Goal: Task Accomplishment & Management: Manage account settings

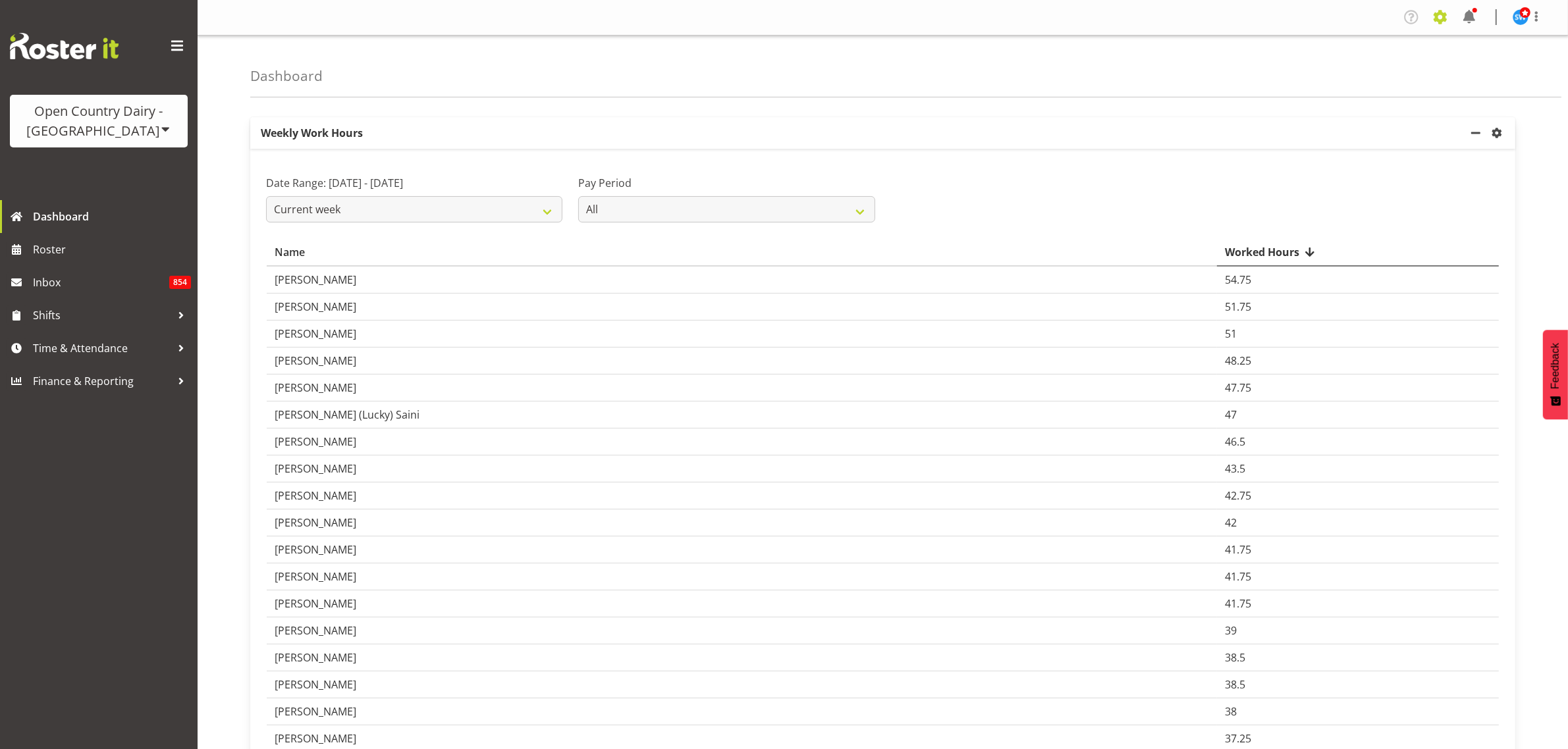
click at [1444, 15] on span at bounding box center [1439, 16] width 21 height 21
click at [1351, 133] on link "Employees" at bounding box center [1359, 143] width 182 height 24
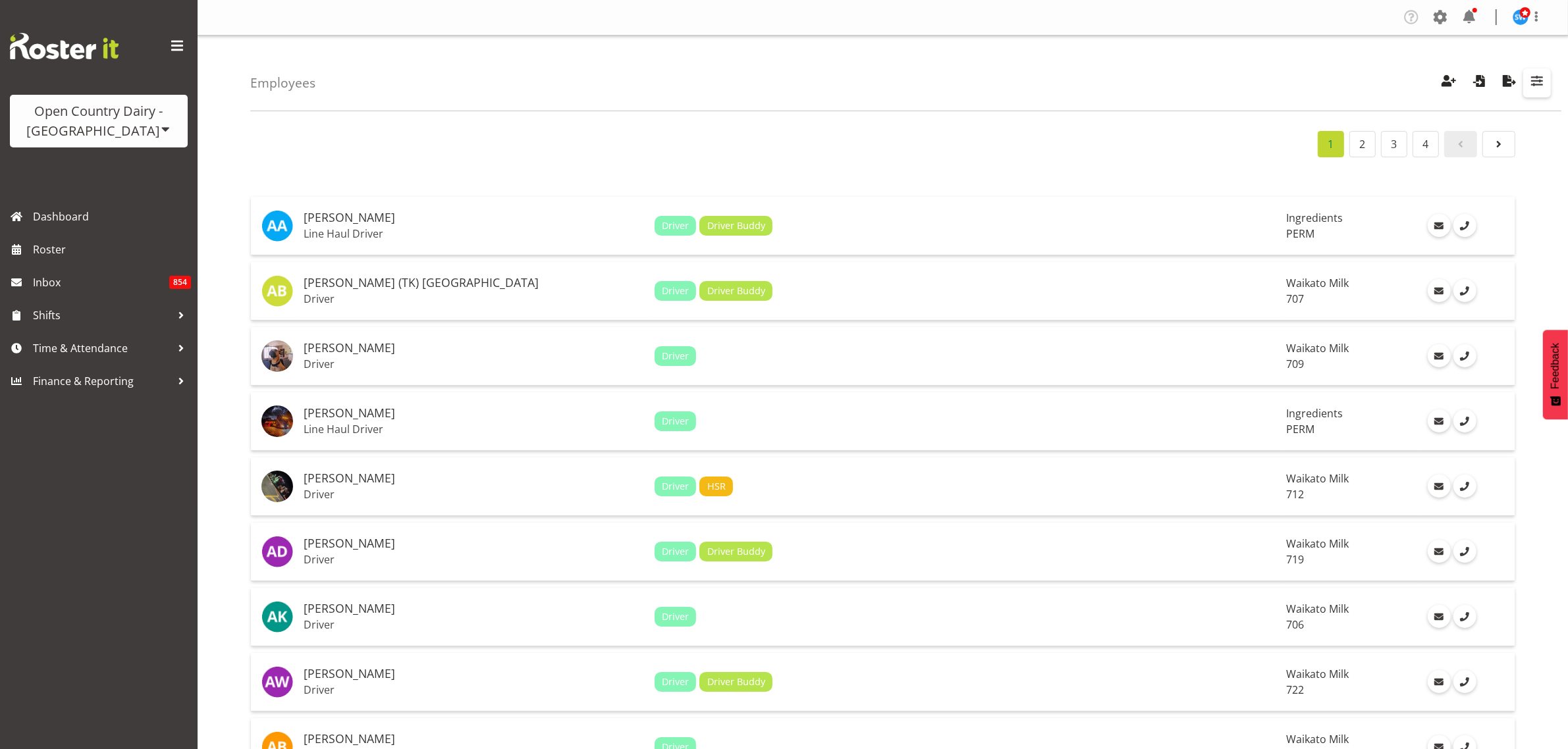
click at [1541, 77] on span "button" at bounding box center [1536, 81] width 17 height 17
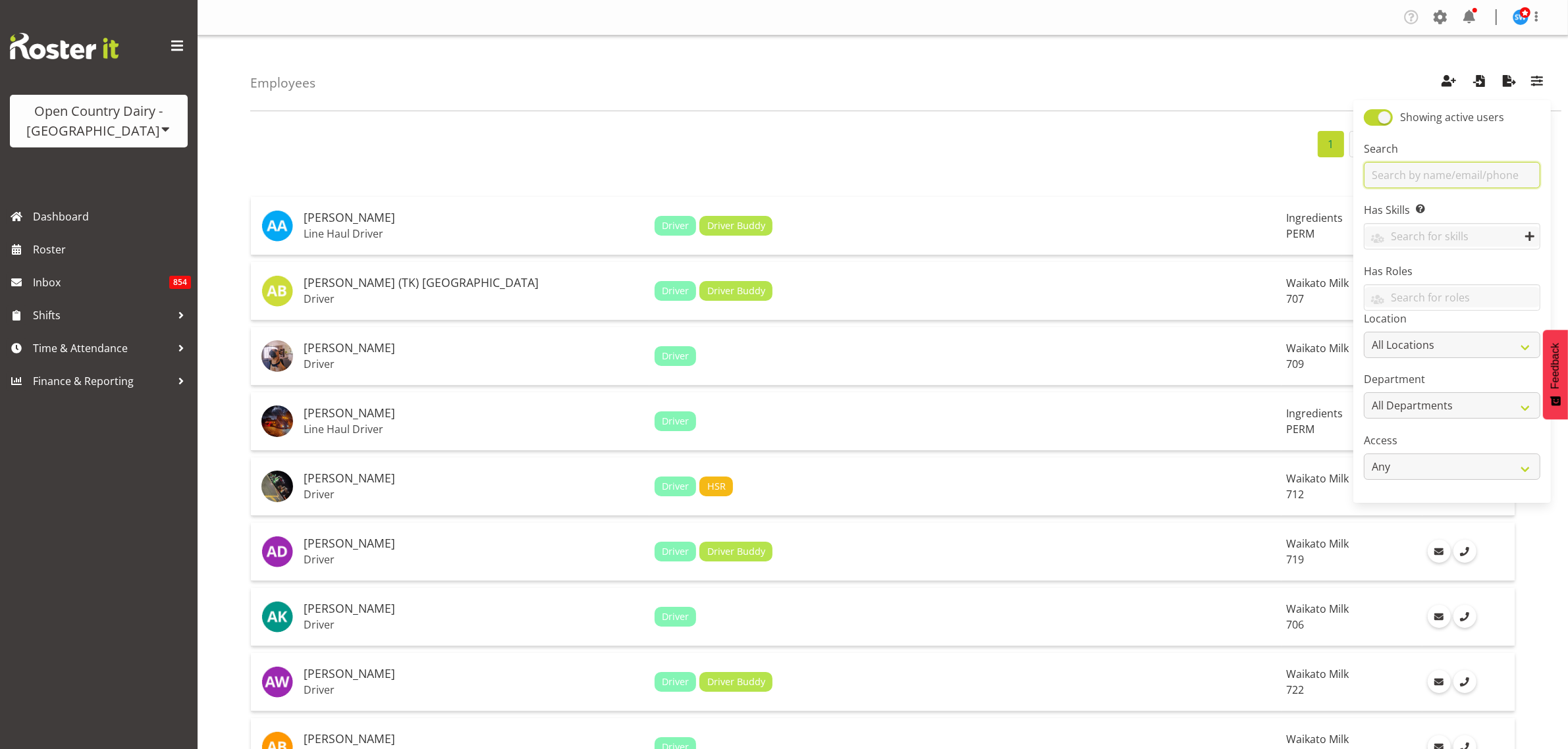
click at [1440, 166] on input "text" at bounding box center [1452, 174] width 176 height 26
type input "harpreet"
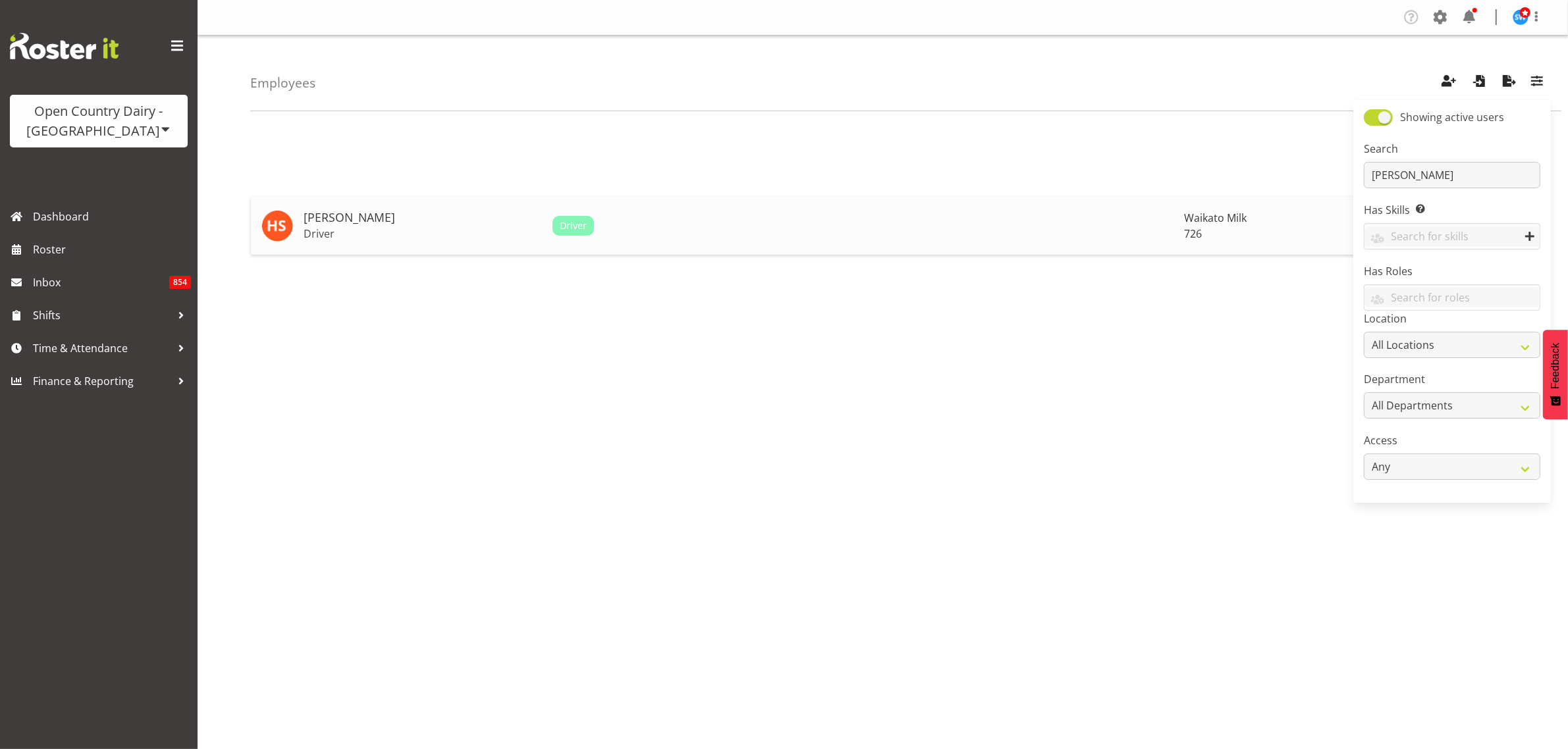
click at [354, 212] on h5 "[PERSON_NAME]" at bounding box center [422, 218] width 239 height 14
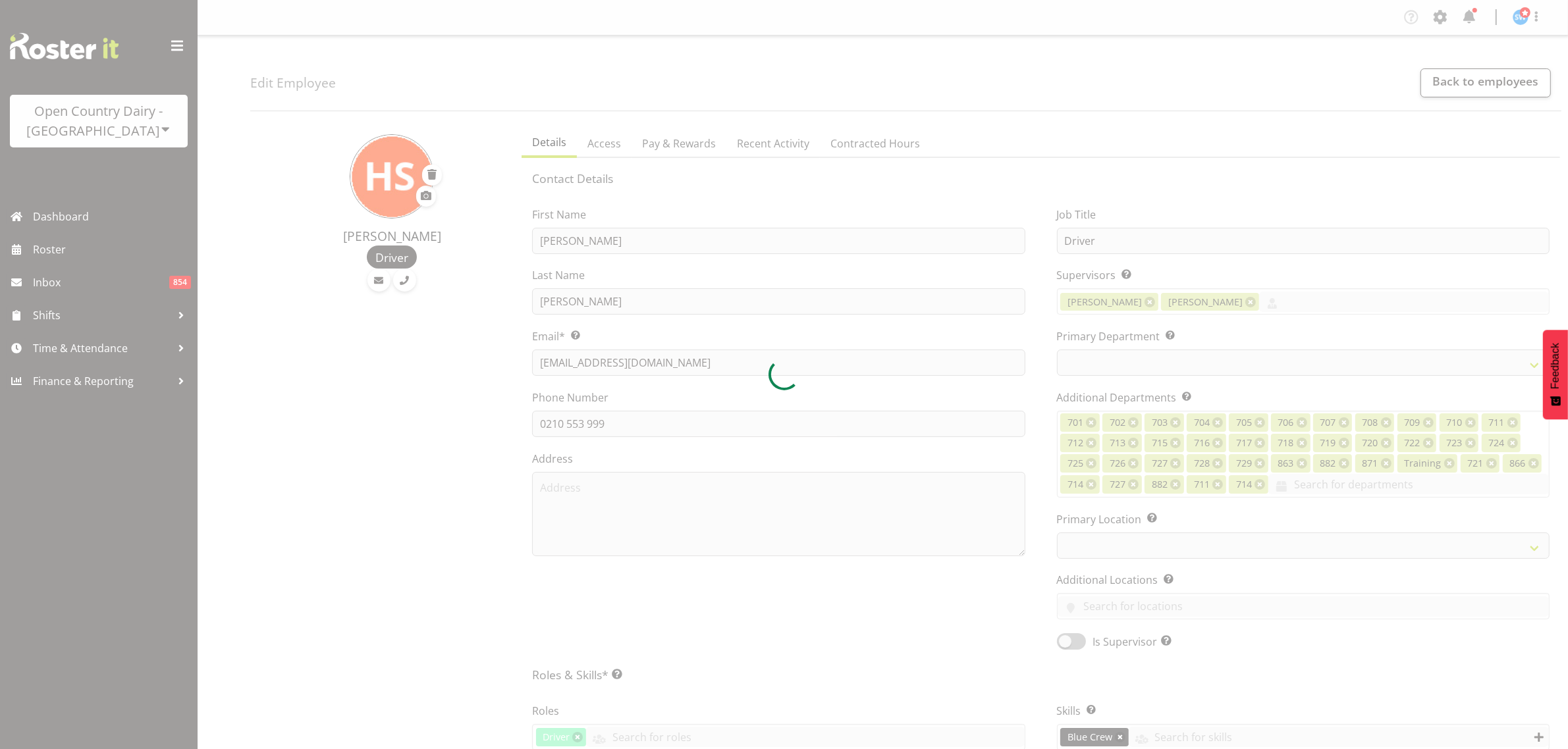
select select
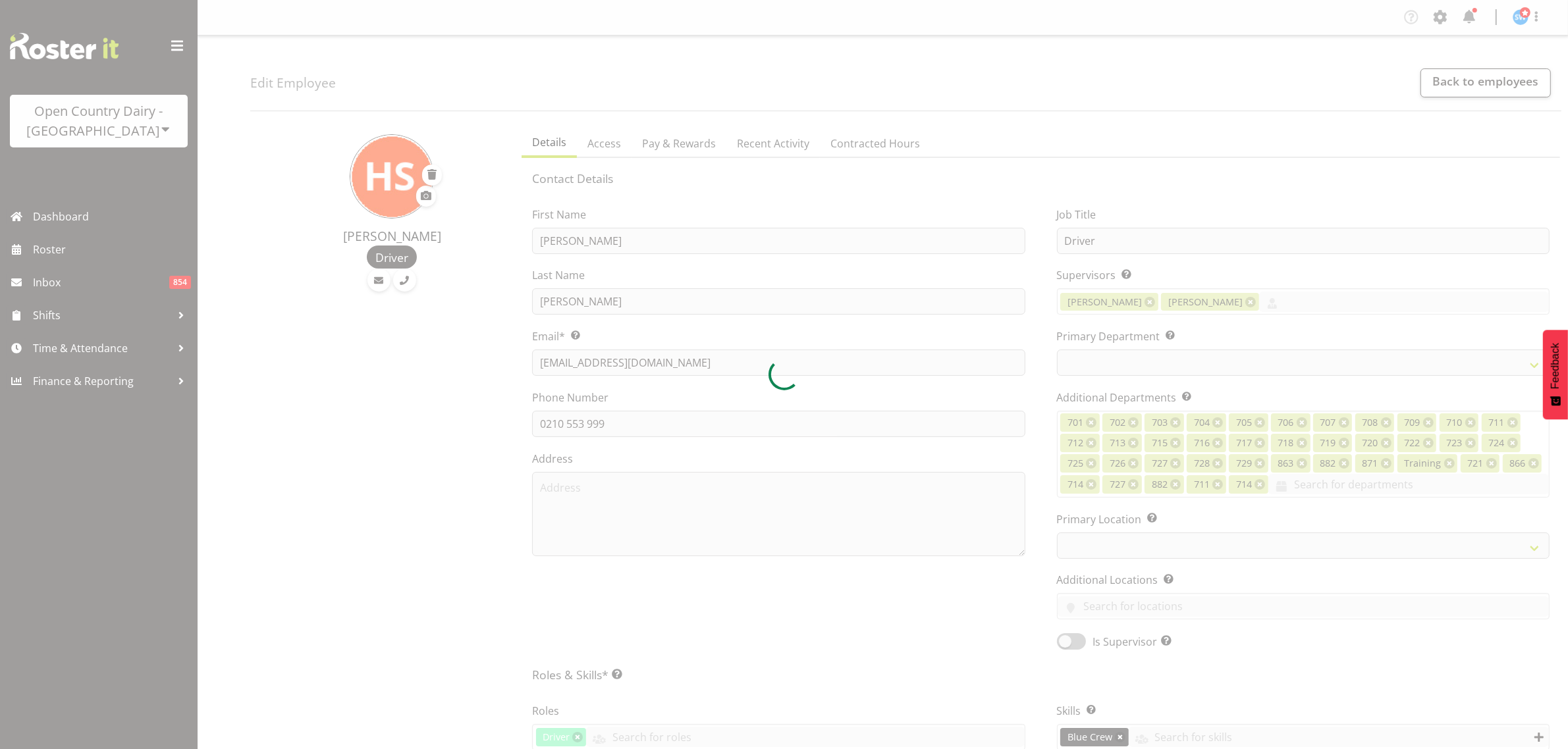
select select "1054"
select select "808"
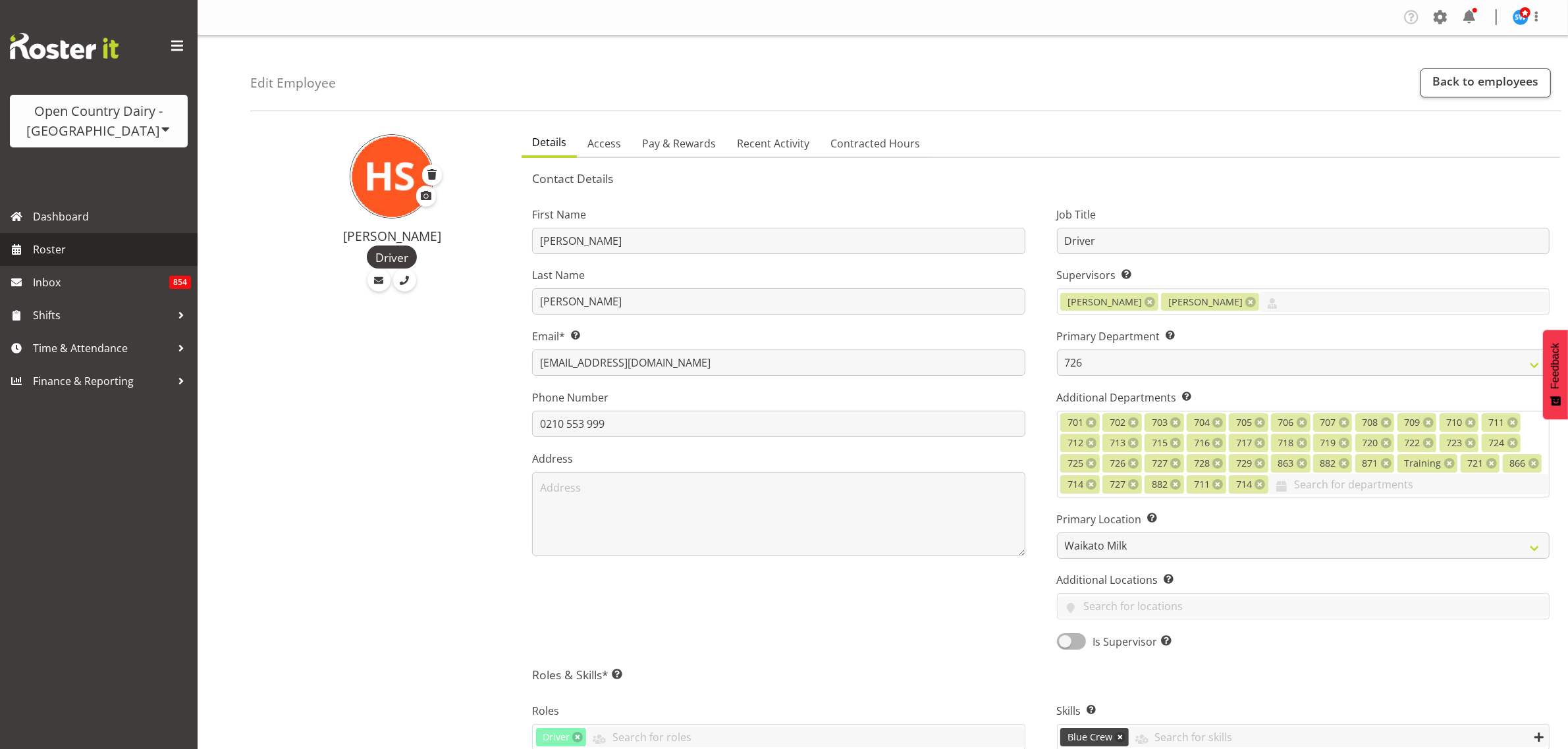
click at [56, 247] on span "Roster" at bounding box center [112, 250] width 158 height 20
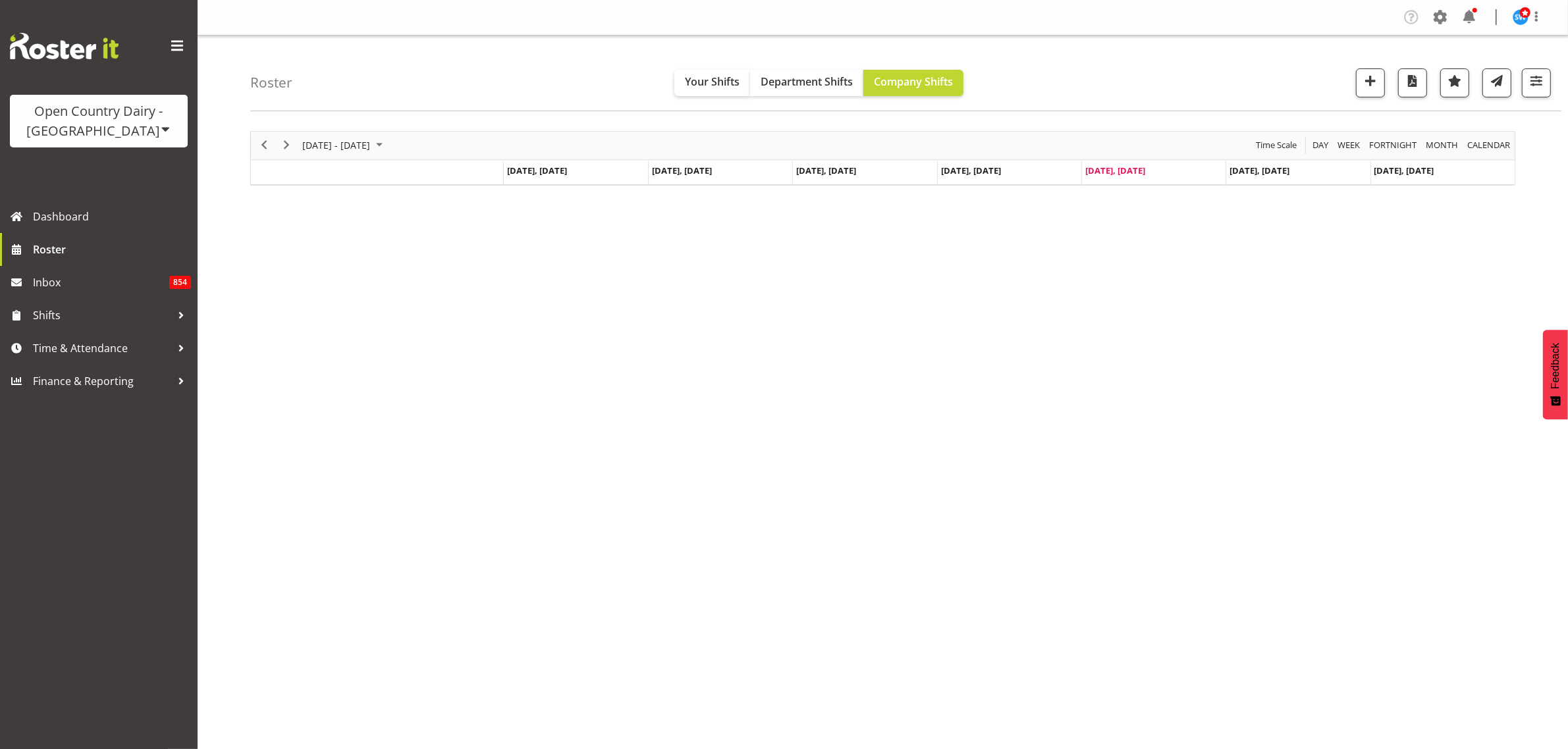
click at [561, 410] on div "[DATE] - [DATE] [DATE] Day Week Fortnight Month calendar Month Agenda Time Scal…" at bounding box center [909, 384] width 1317 height 527
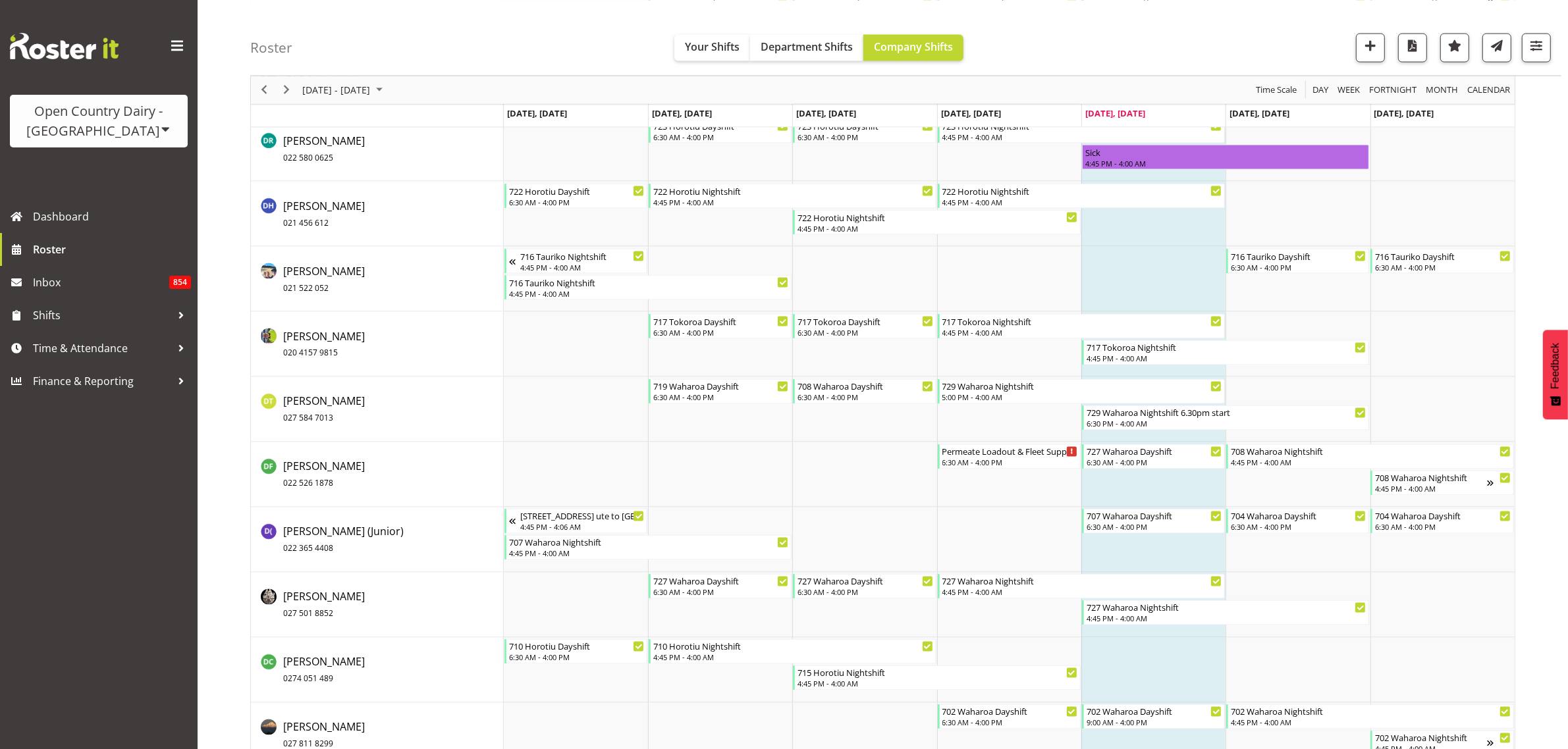
scroll to position [2798, 0]
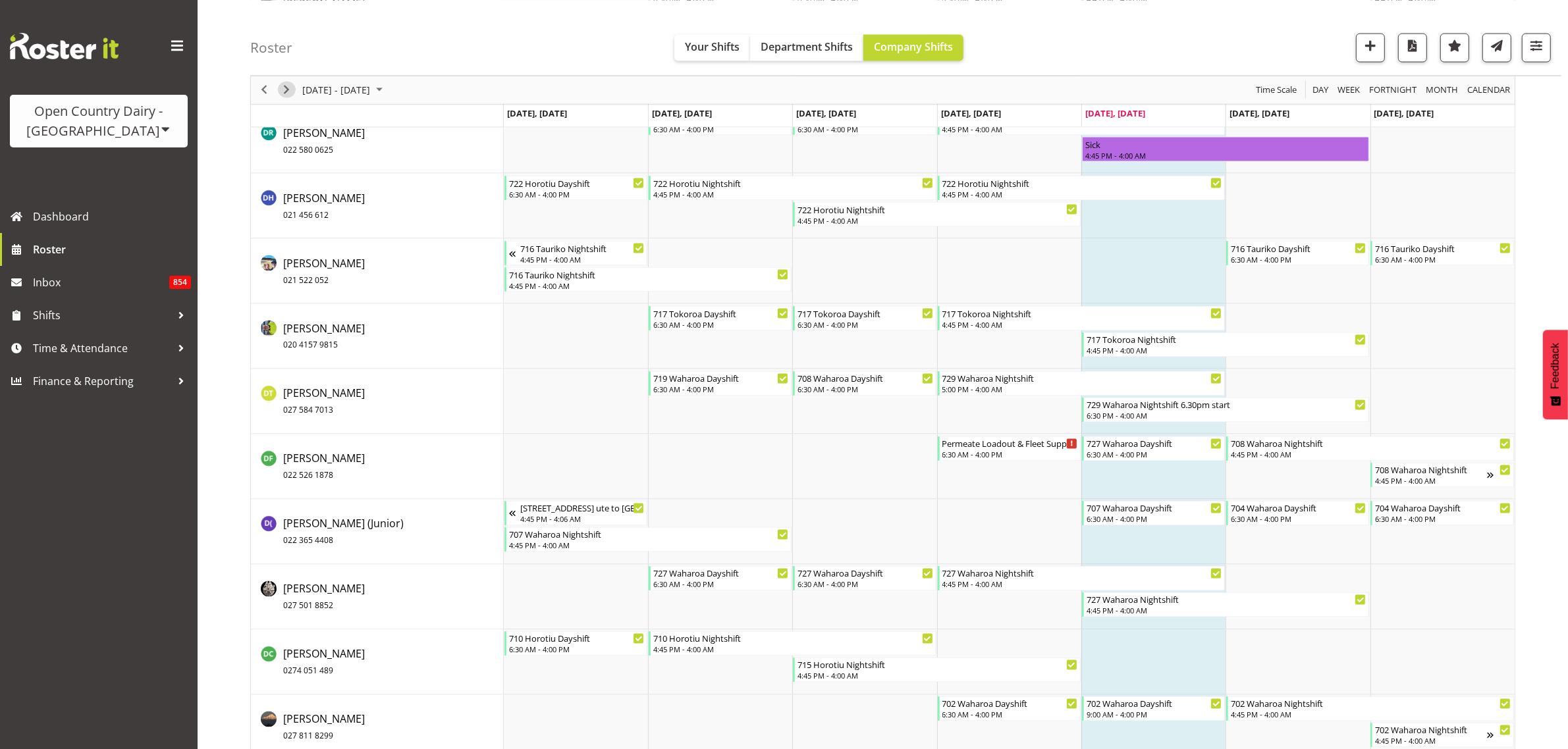
click at [284, 91] on span "Next" at bounding box center [286, 90] width 15 height 16
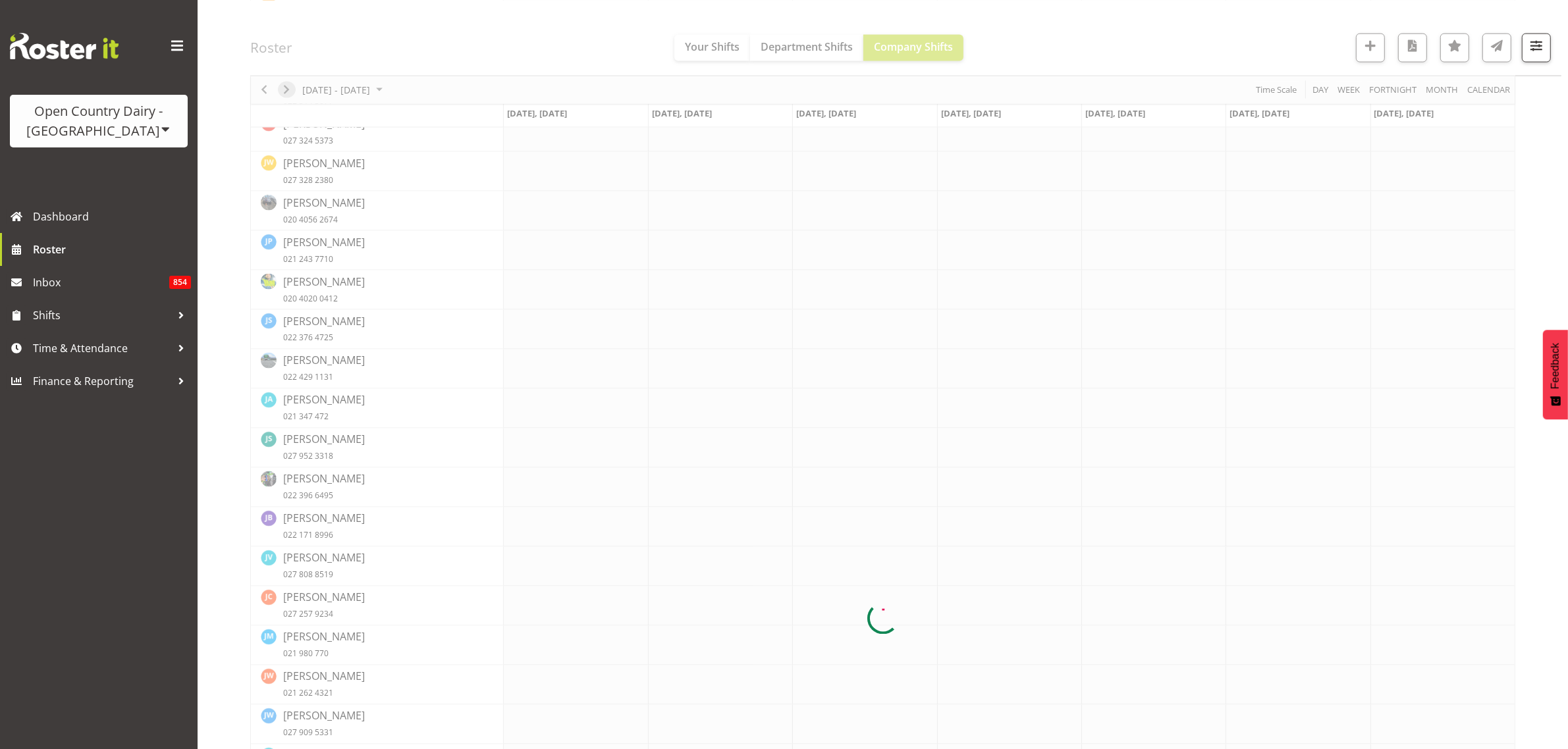
scroll to position [0, 0]
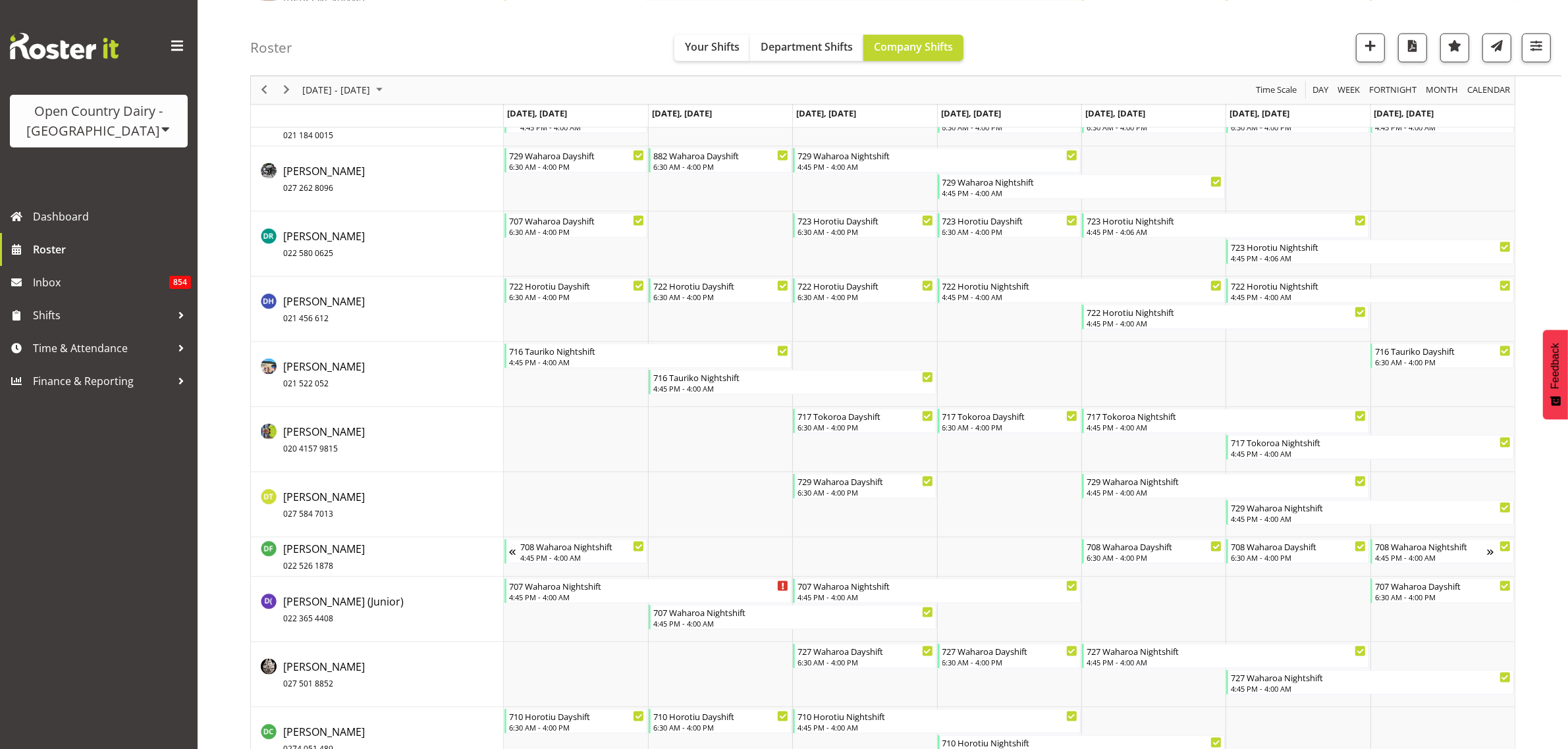
scroll to position [2303, 0]
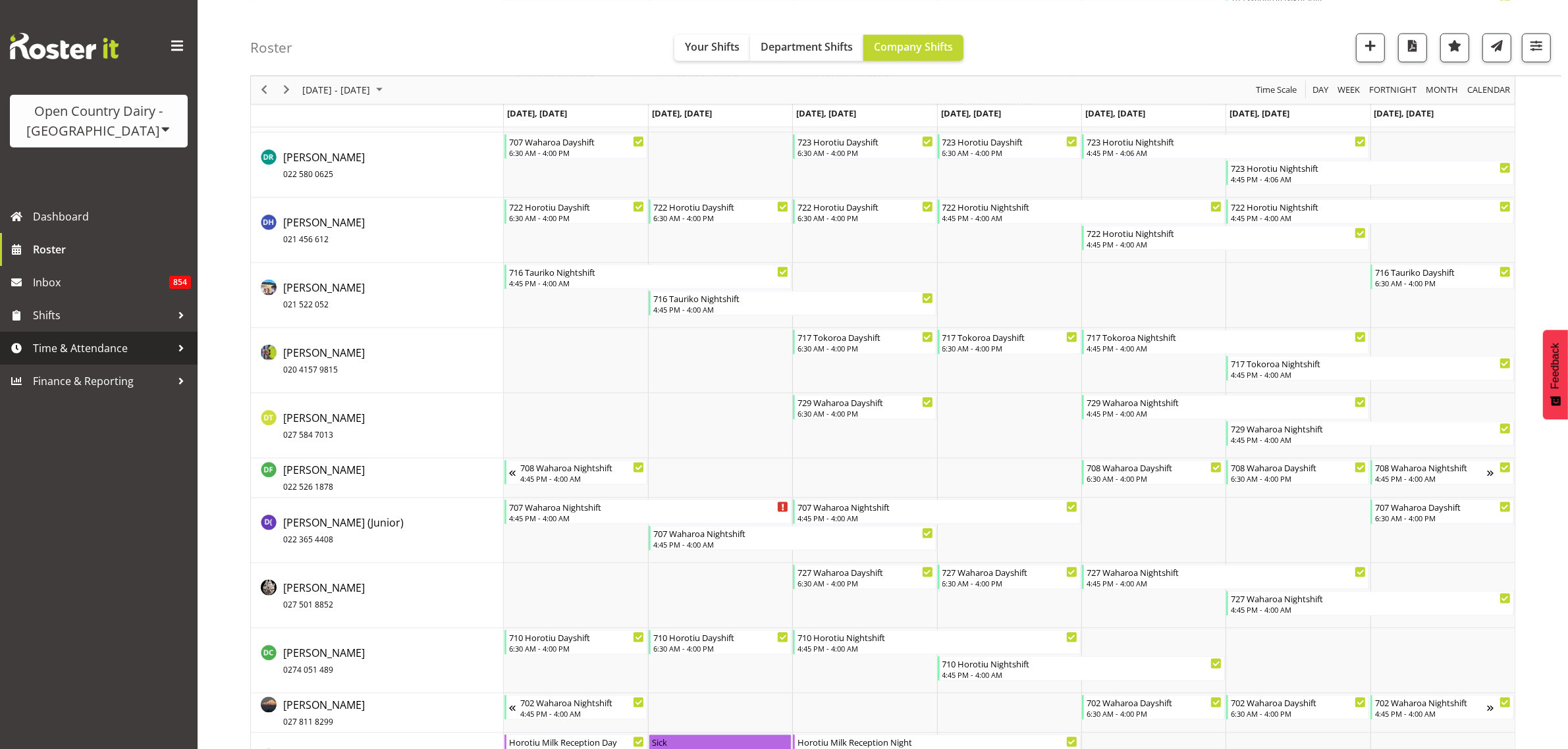
click at [60, 346] on span "Time & Attendance" at bounding box center [102, 349] width 138 height 20
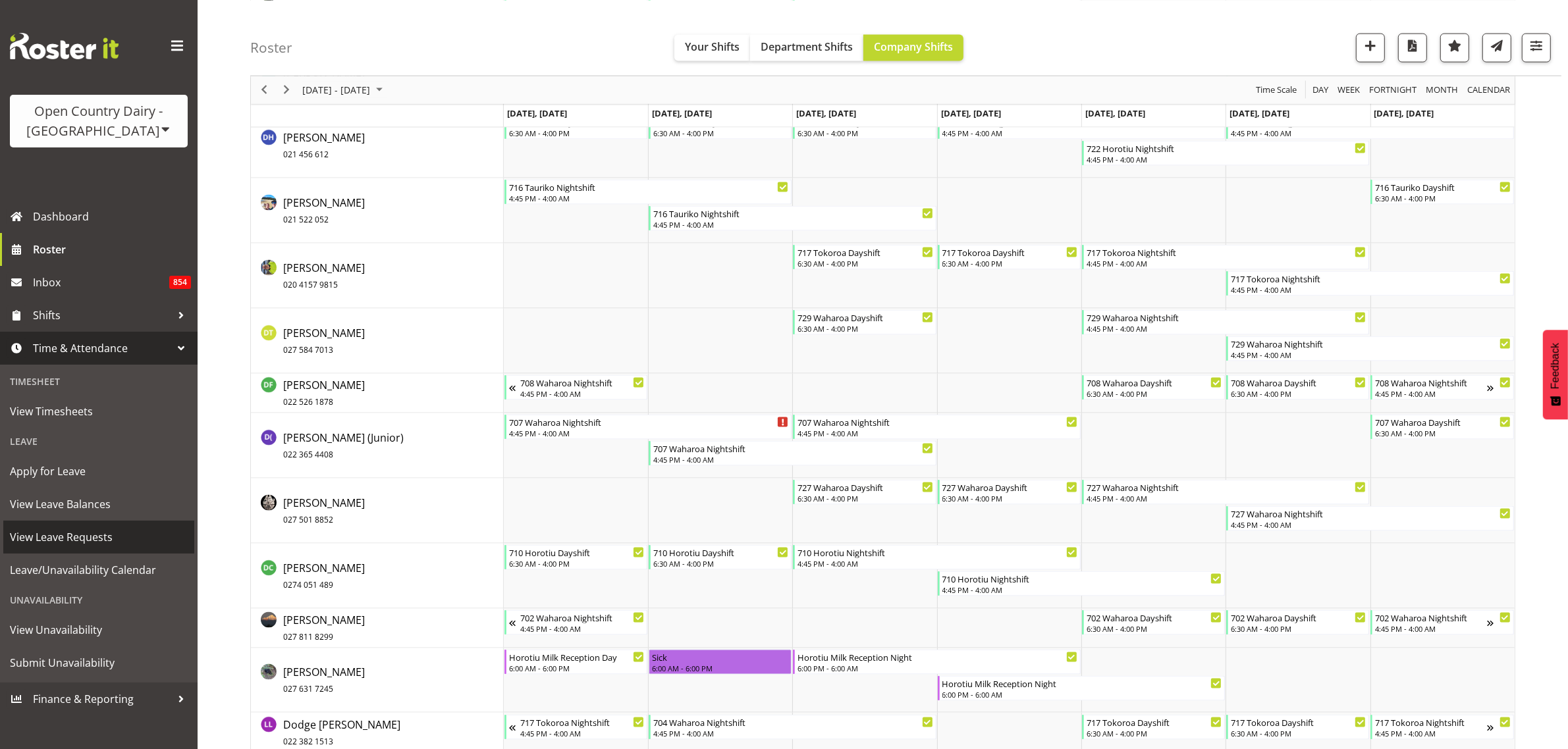
scroll to position [2468, 0]
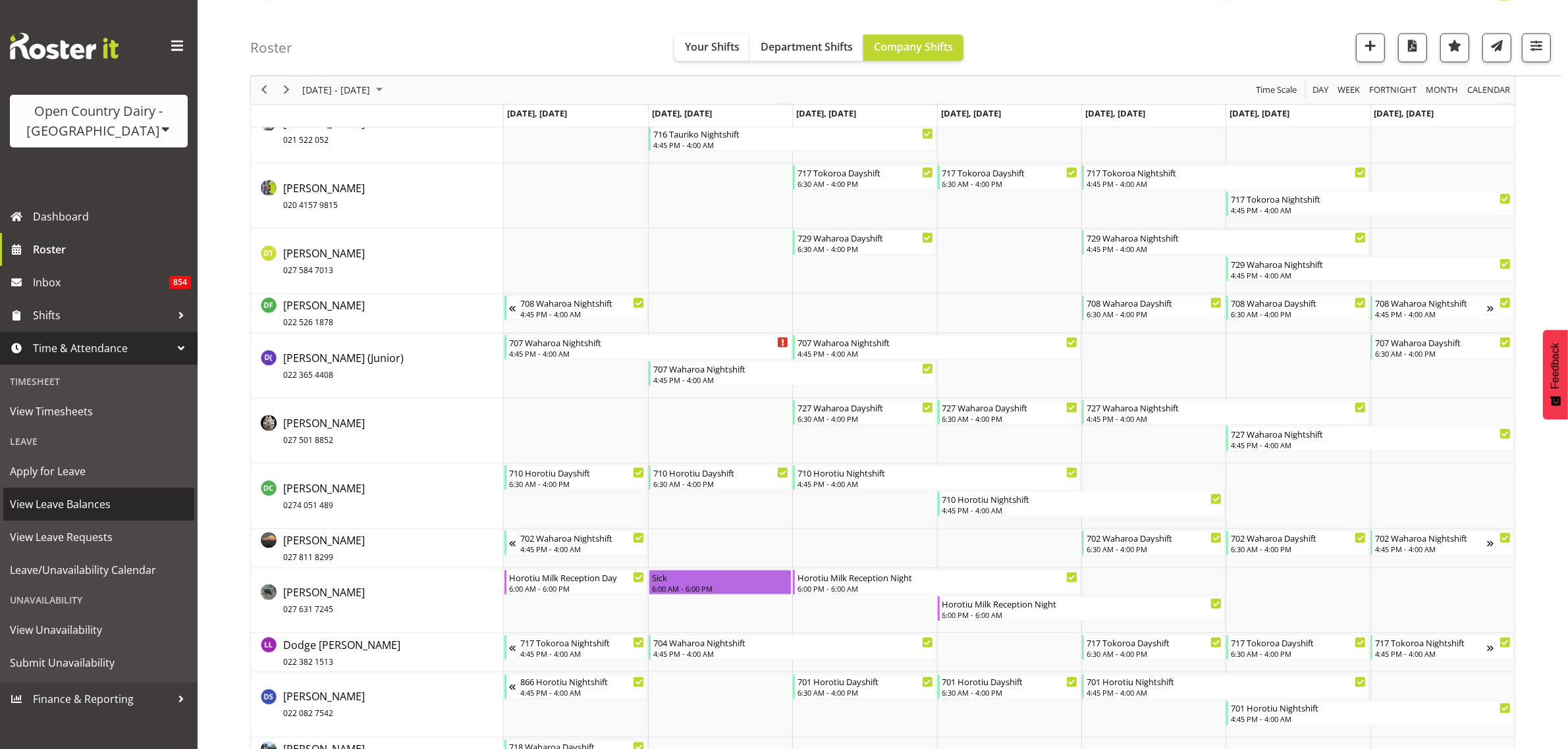
click at [112, 500] on span "View Leave Balances" at bounding box center [99, 505] width 178 height 20
